Goal: Check status: Check status

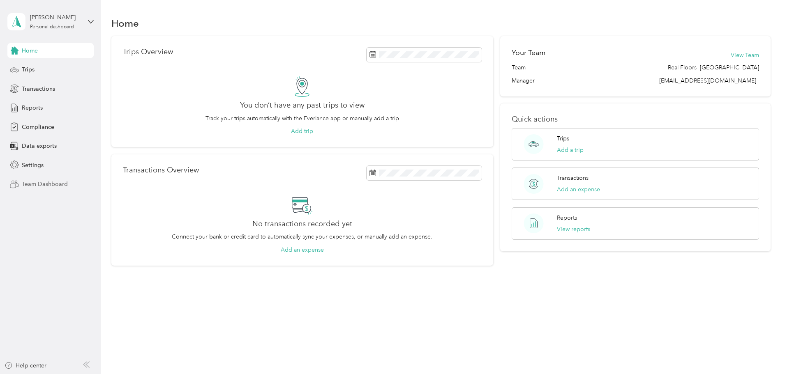
click at [44, 182] on span "Team Dashboard" at bounding box center [45, 184] width 46 height 9
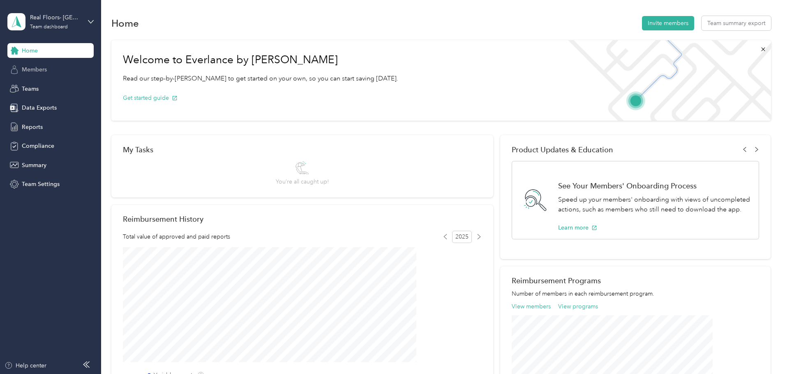
click at [32, 67] on span "Members" at bounding box center [34, 69] width 25 height 9
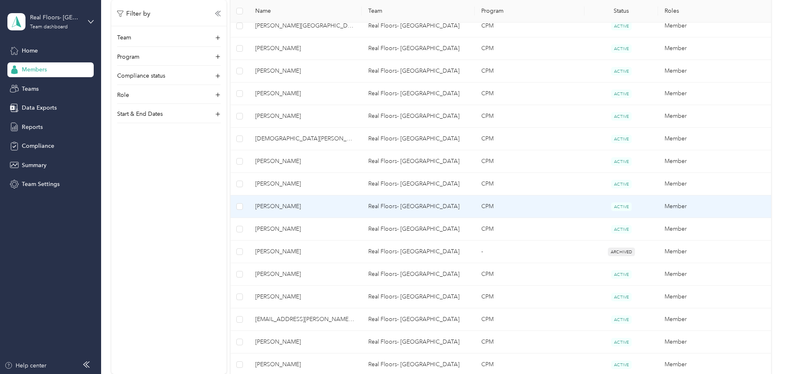
scroll to position [288, 0]
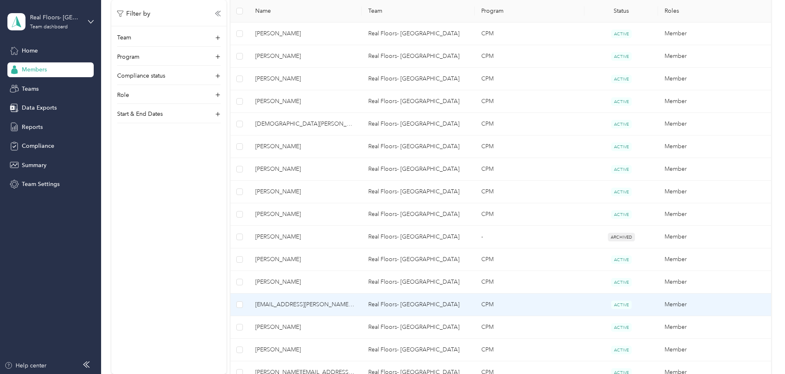
click at [343, 304] on span "[EMAIL_ADDRESS][PERSON_NAME][DOMAIN_NAME]" at bounding box center [305, 304] width 100 height 9
